Goal: Information Seeking & Learning: Learn about a topic

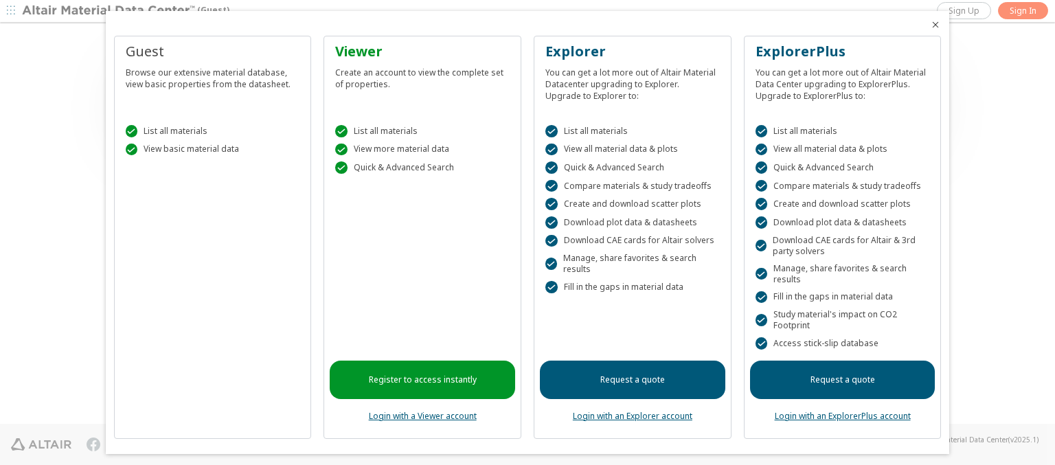
click at [930, 25] on icon "Close" at bounding box center [935, 24] width 11 height 11
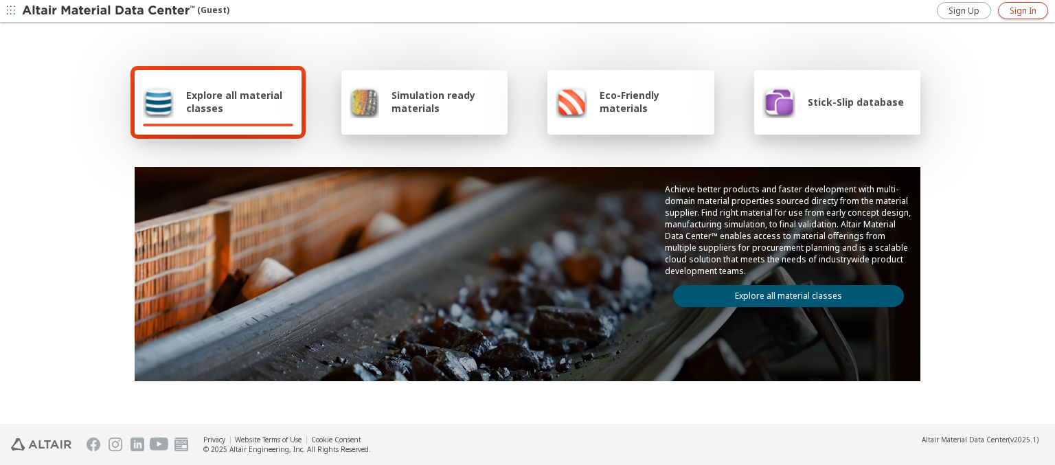
click at [1023, 10] on span "Sign In" at bounding box center [1023, 10] width 27 height 11
click at [109, 11] on img at bounding box center [109, 11] width 175 height 14
click at [234, 102] on span "Explore all material classes" at bounding box center [239, 102] width 107 height 26
click at [783, 293] on link "Explore all material classes" at bounding box center [788, 296] width 231 height 22
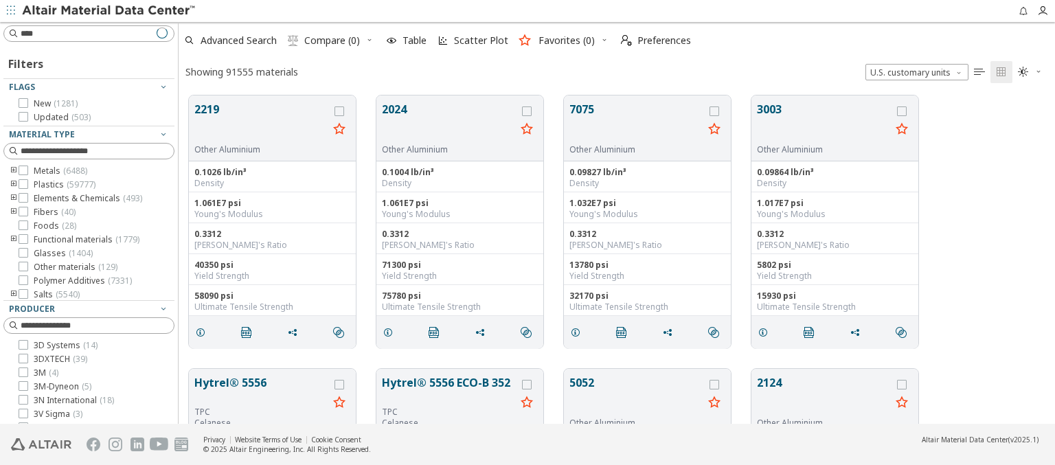
scroll to position [328, 865]
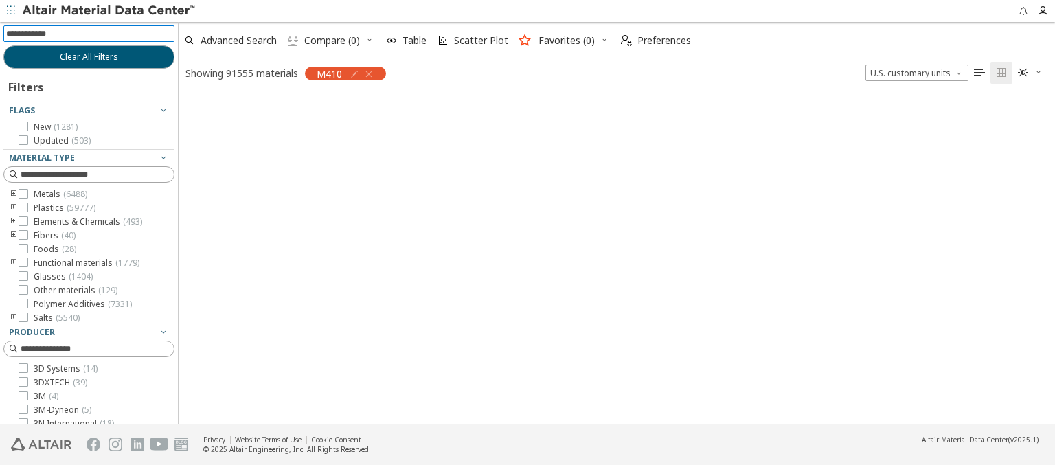
scroll to position [326, 865]
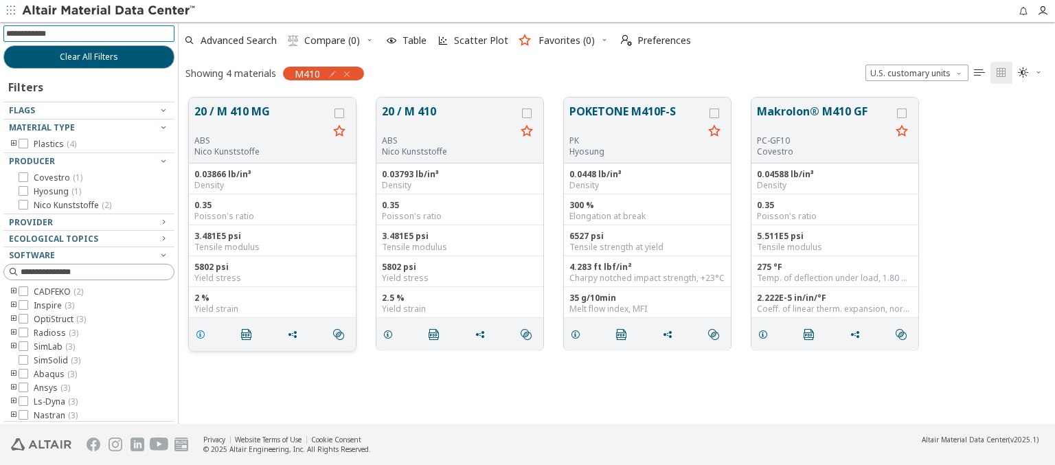
click at [203, 333] on icon "grid" at bounding box center [200, 334] width 11 height 11
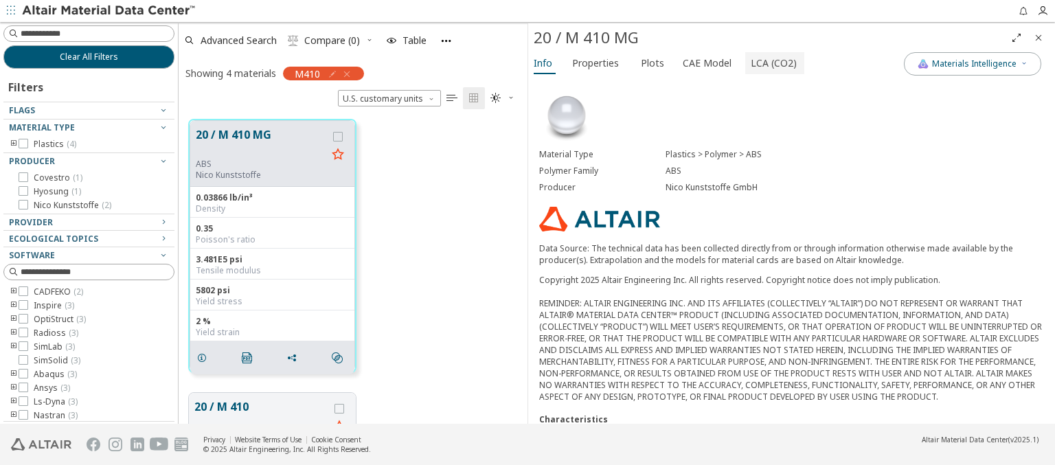
click at [766, 62] on span "LCA (CO2)" at bounding box center [774, 63] width 46 height 22
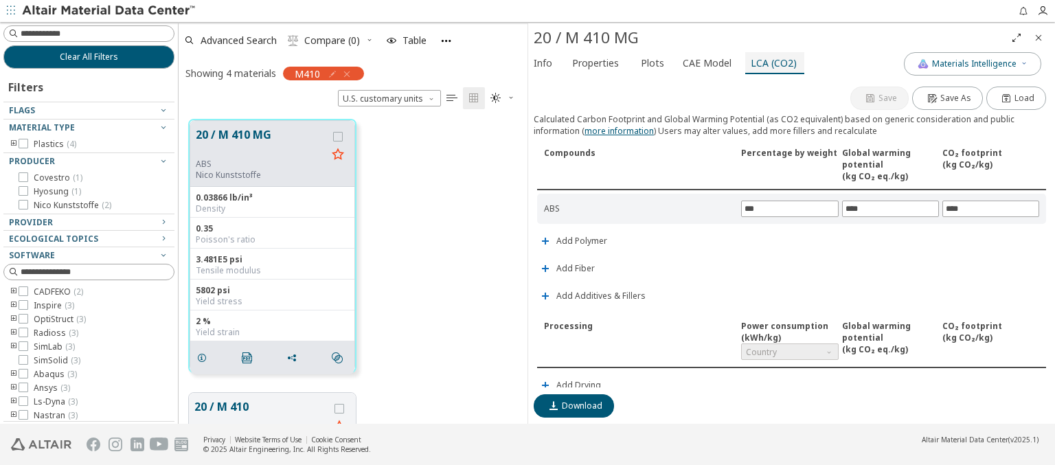
scroll to position [322, 0]
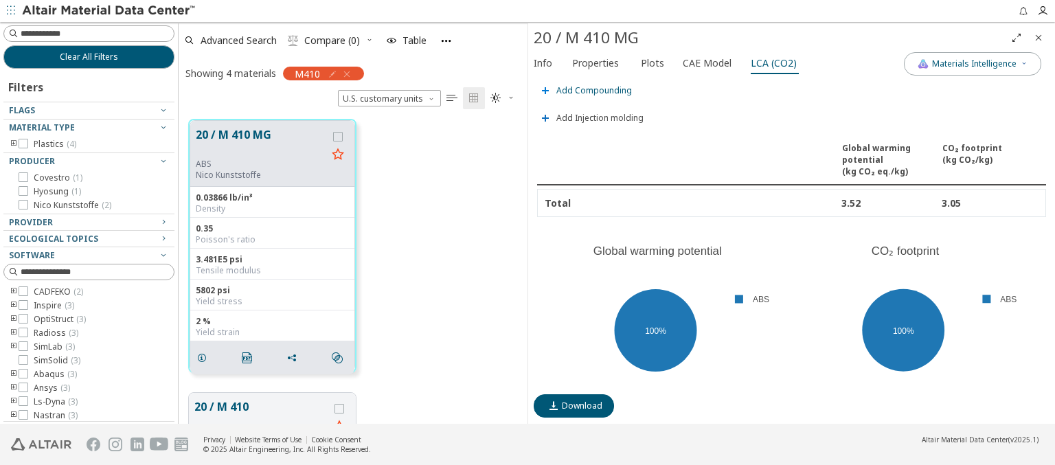
click at [592, 87] on span "Add Compounding" at bounding box center [594, 91] width 76 height 8
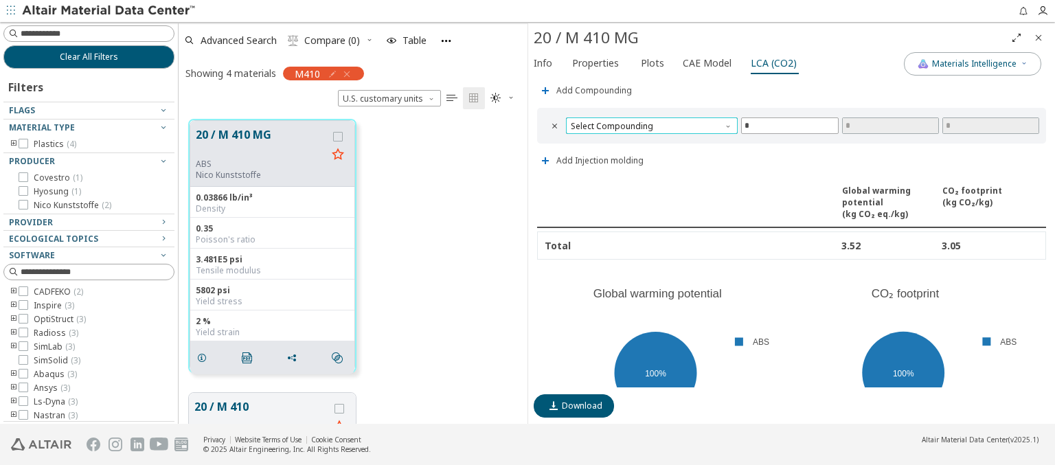
click at [650, 122] on span "Select Compounding" at bounding box center [652, 125] width 172 height 16
click at [649, 138] on span "Screw extruder" at bounding box center [649, 139] width 157 height 10
click at [650, 122] on span "Screw extruder" at bounding box center [652, 125] width 172 height 16
click at [649, 155] on span "Twin screw extruder" at bounding box center [612, 155] width 80 height 11
click at [650, 122] on span "Twin screw extruder" at bounding box center [652, 125] width 172 height 16
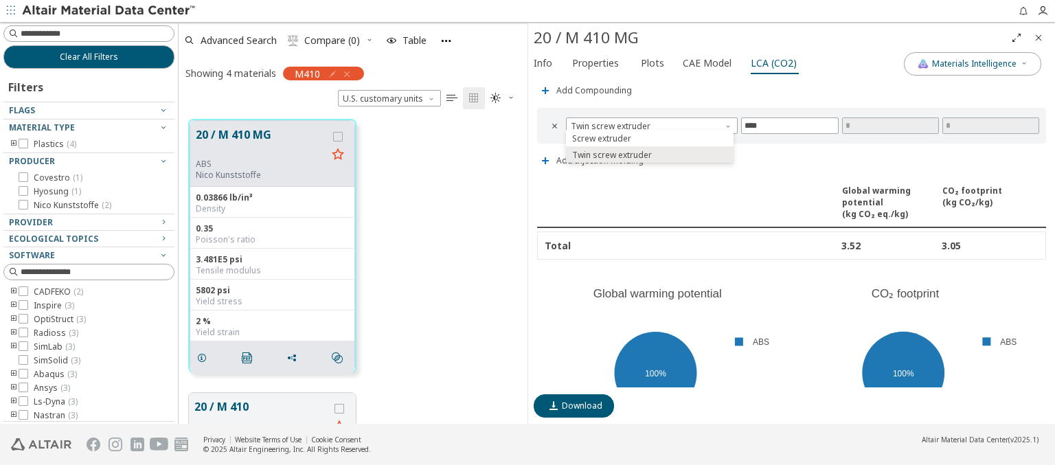
click at [1038, 37] on icon "Close" at bounding box center [1038, 37] width 11 height 11
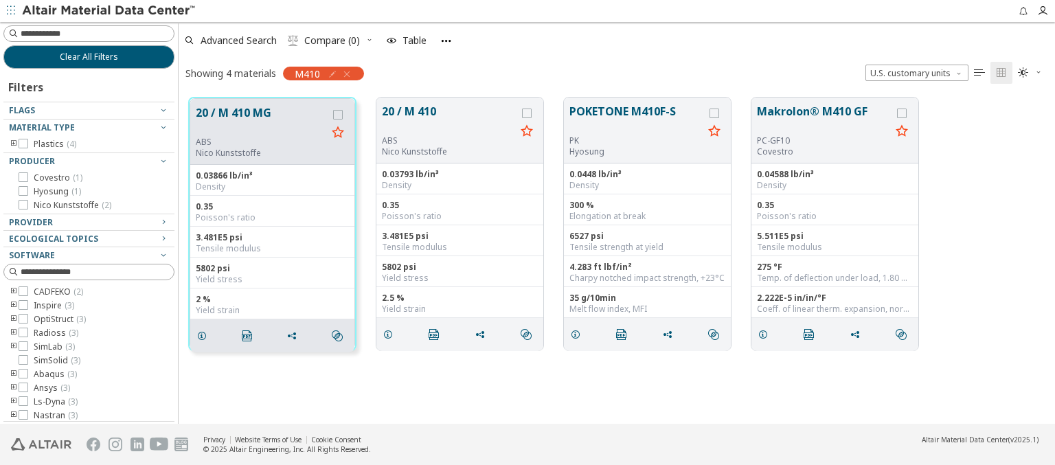
scroll to position [326, 865]
click at [84, 56] on span "Clear All Filters" at bounding box center [89, 57] width 58 height 11
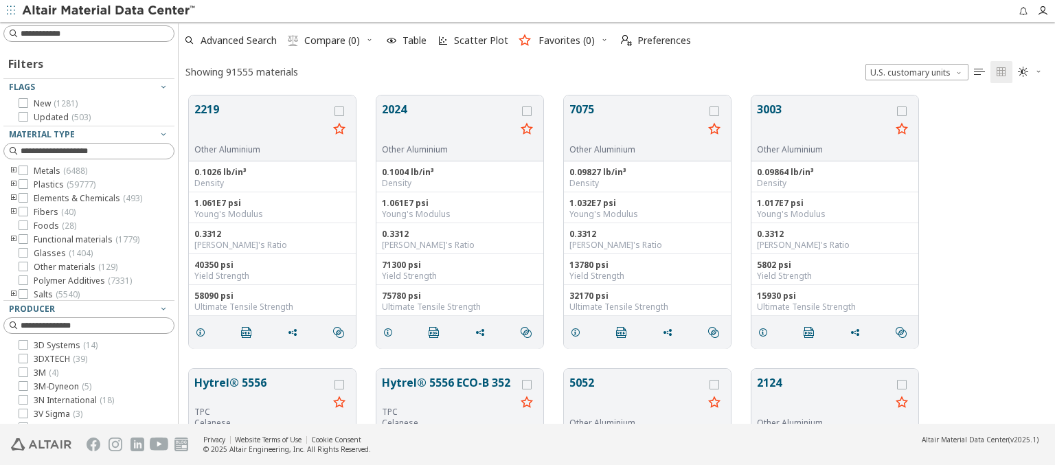
scroll to position [328, 865]
click at [109, 11] on img at bounding box center [109, 11] width 175 height 14
